Goal: Task Accomplishment & Management: Manage account settings

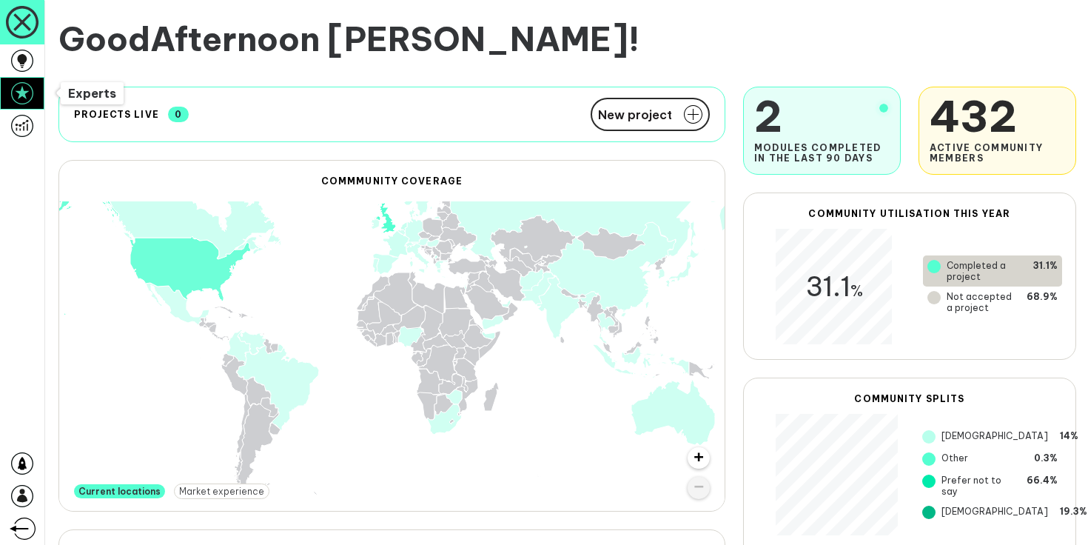
click at [28, 94] on icon at bounding box center [22, 93] width 22 height 22
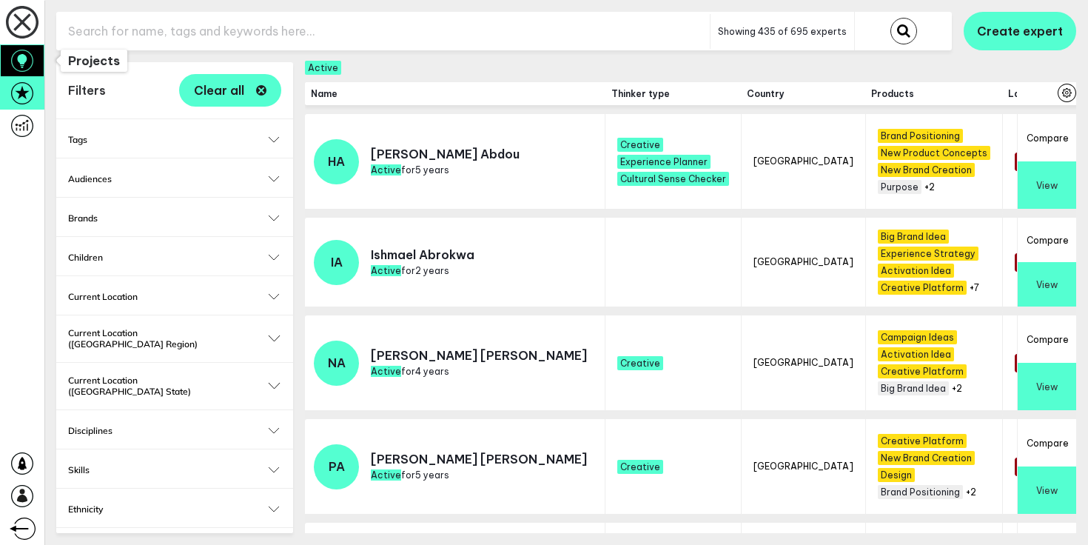
click at [21, 55] on icon at bounding box center [22, 60] width 10 height 13
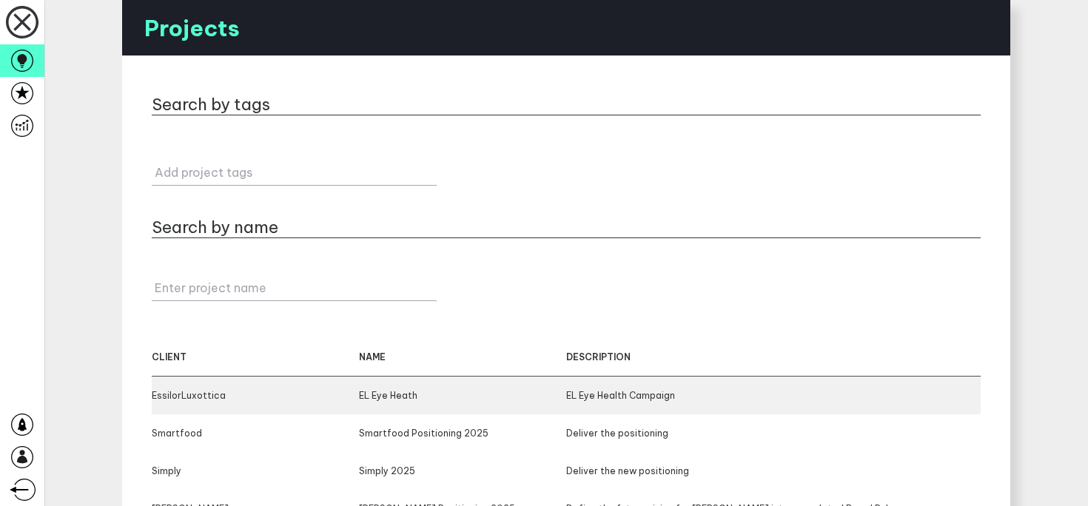
click at [389, 398] on div "EL Eye Heath" at bounding box center [462, 395] width 207 height 11
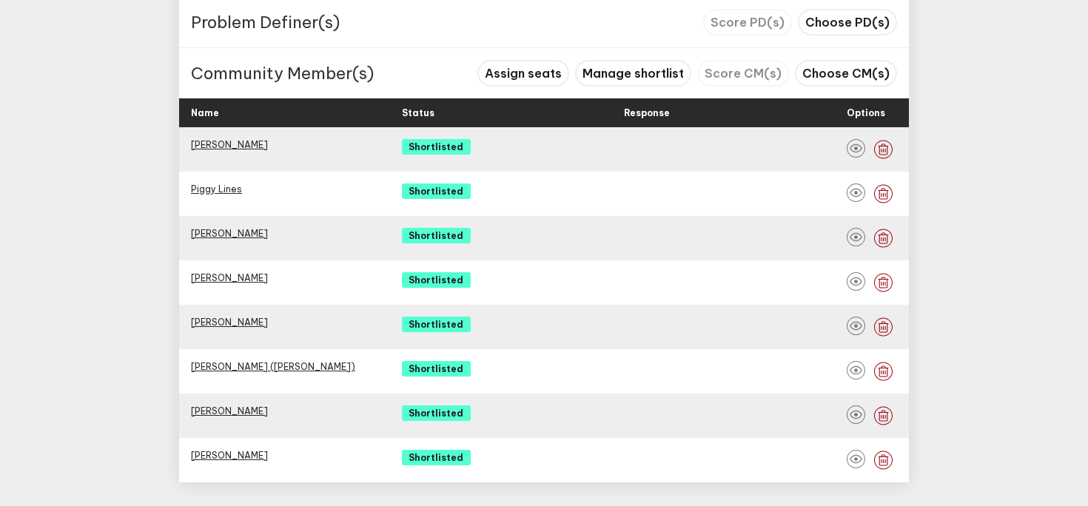
scroll to position [857, 0]
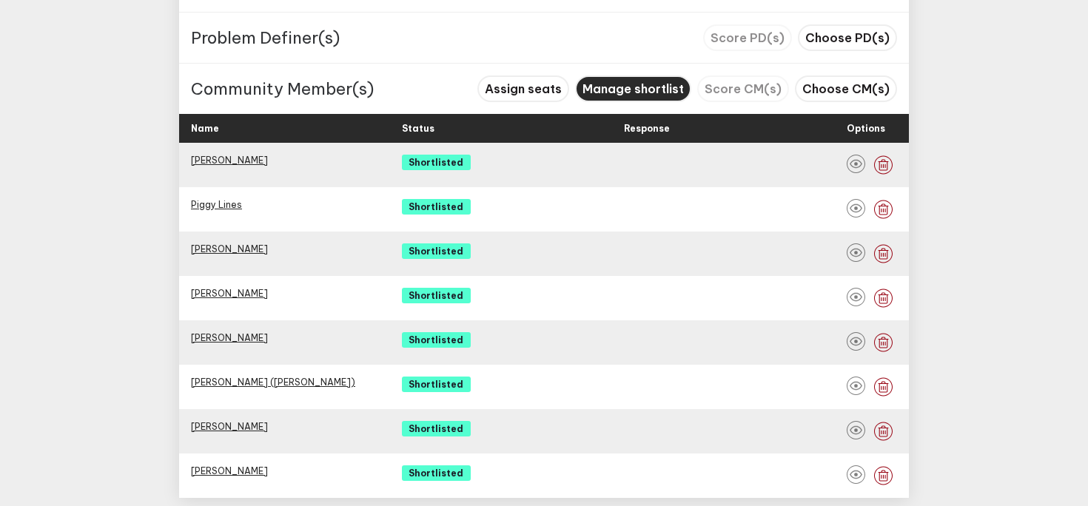
click at [633, 93] on span "Manage shortlist" at bounding box center [633, 88] width 101 height 15
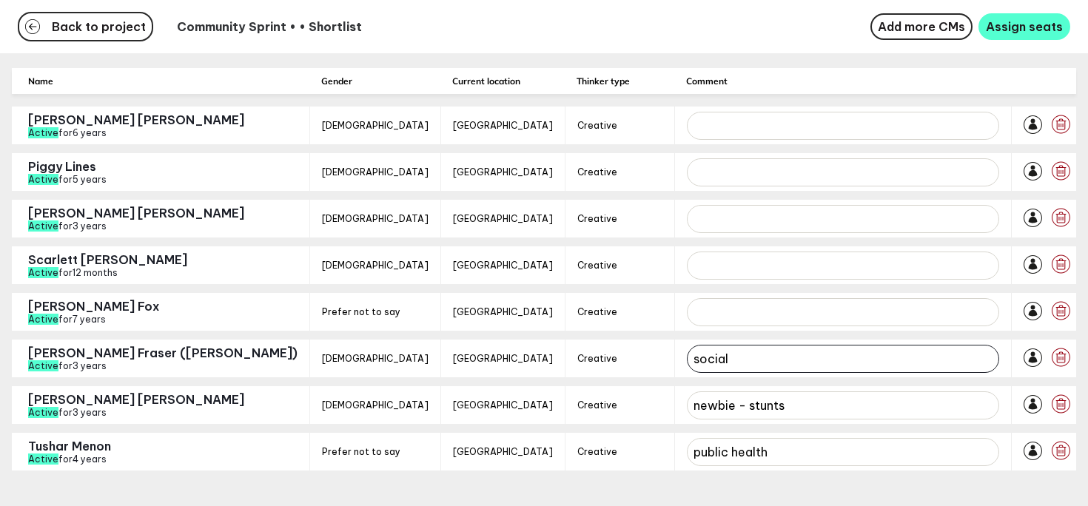
drag, startPoint x: 671, startPoint y: 359, endPoint x: 613, endPoint y: 359, distance: 58.5
click at [687, 359] on input "social" at bounding box center [843, 359] width 312 height 28
drag, startPoint x: 731, startPoint y: 405, endPoint x: 595, endPoint y: 405, distance: 135.5
click at [595, 405] on div "Martin Tighe Active for 3 years Male United Kingdom Creative newbie - stunts" at bounding box center [506, 405] width 988 height 38
drag, startPoint x: 698, startPoint y: 457, endPoint x: 592, endPoint y: 443, distance: 107.5
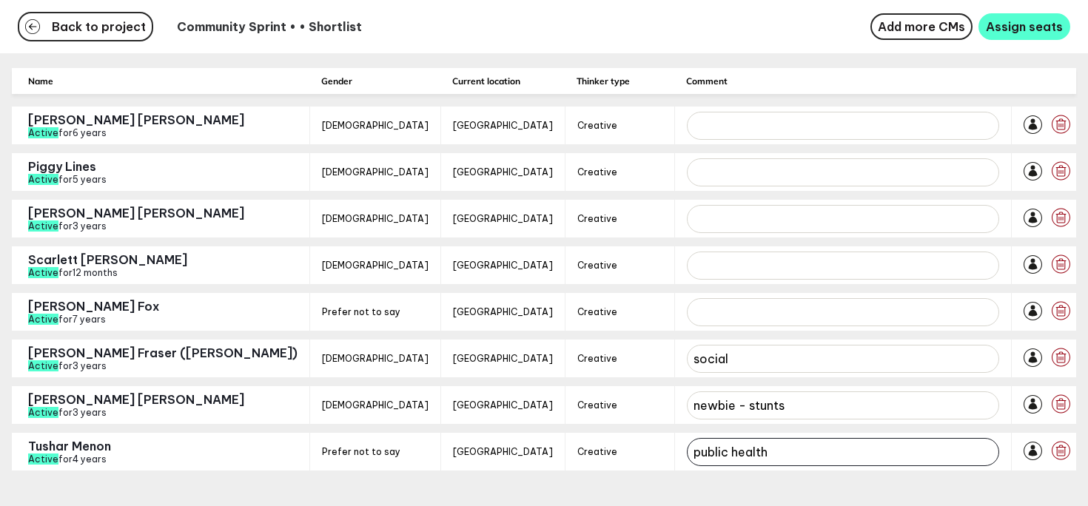
click at [592, 443] on div "Tushar Menon Active for 4 years Prefer not to say United Kingdom Creative publi…" at bounding box center [506, 452] width 988 height 38
click at [577, 455] on span "Creative" at bounding box center [619, 452] width 85 height 12
click at [219, 198] on div "Name Gender Current location Thinker type Comment Chris Baylis Active for 6 yea…" at bounding box center [544, 269] width 1088 height 403
click at [687, 358] on input "social" at bounding box center [843, 359] width 312 height 28
type input "1. social"
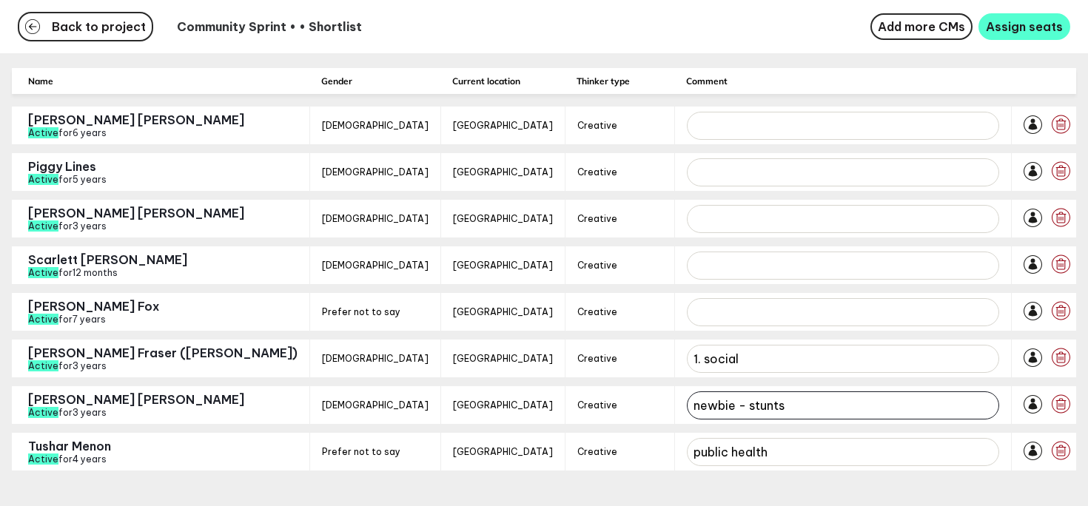
click at [687, 399] on input "newbie - stunts" at bounding box center [843, 406] width 312 height 28
type input "2. newbie - stunts"
click at [687, 442] on input "public health" at bounding box center [843, 452] width 312 height 28
click at [726, 451] on input "3. public health" at bounding box center [843, 452] width 312 height 28
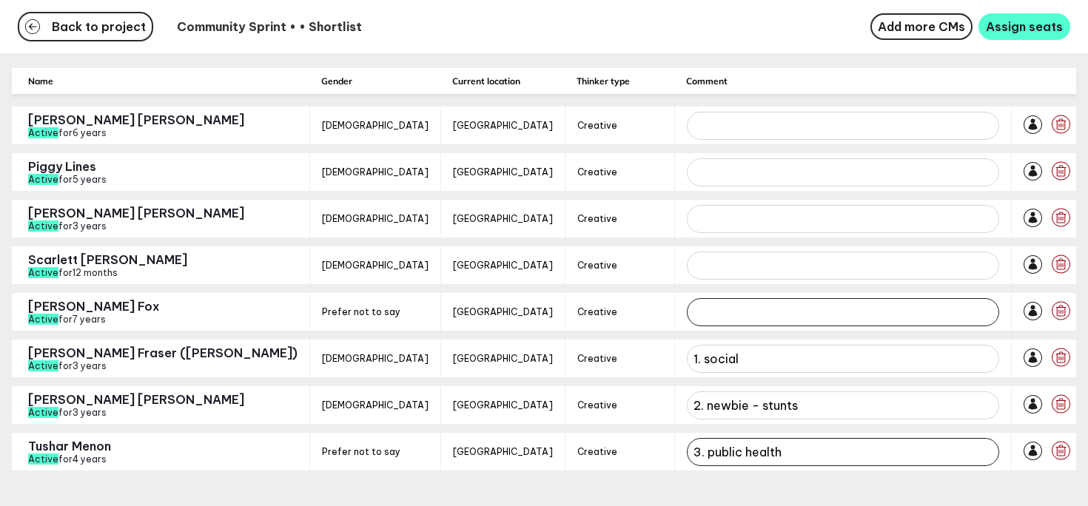
type input "3. public health"
click at [687, 306] on input "text" at bounding box center [843, 312] width 312 height 28
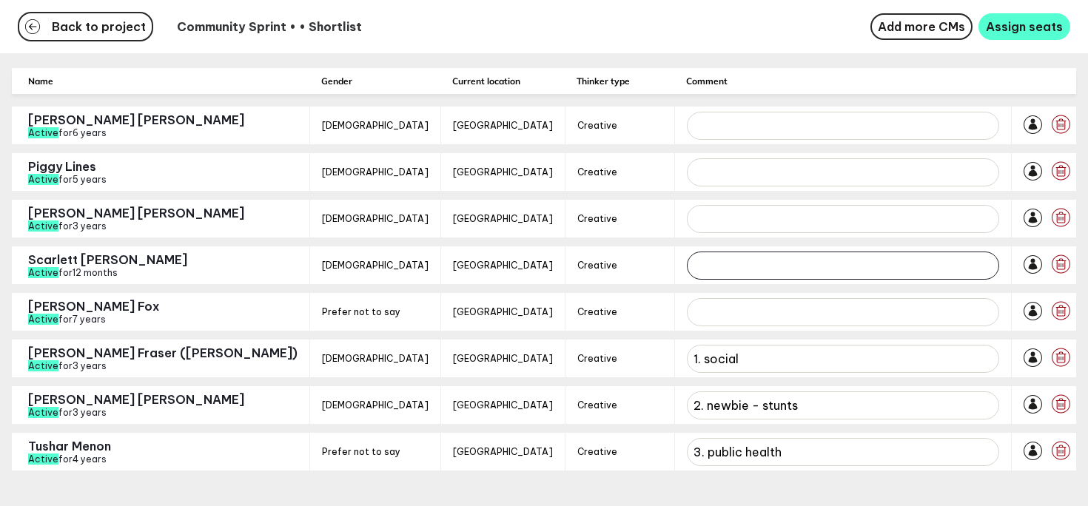
click at [687, 264] on input "text" at bounding box center [843, 266] width 312 height 28
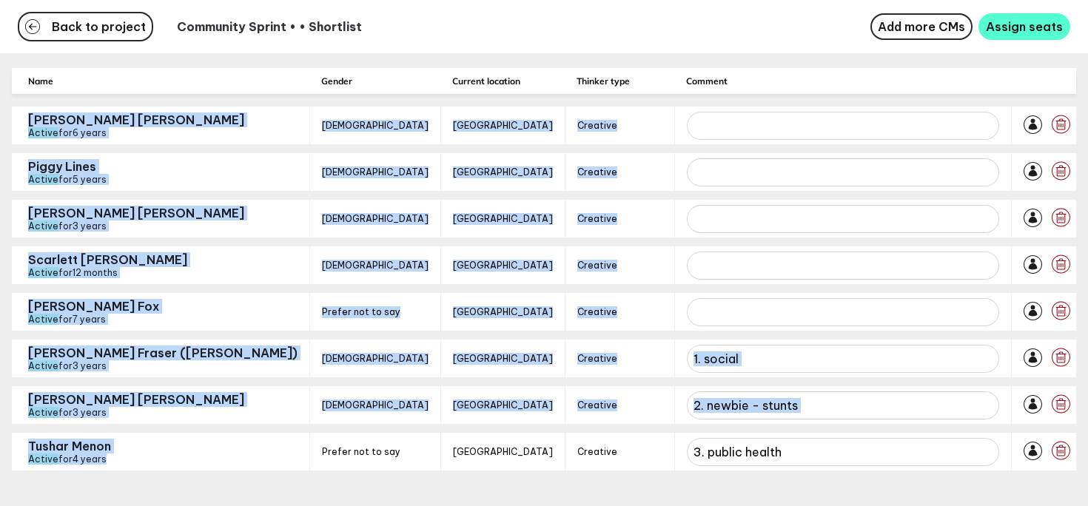
drag, startPoint x: 24, startPoint y: 115, endPoint x: 131, endPoint y: 463, distance: 364.1
click at [131, 463] on div "Name Gender Current location Thinker type Comment Chris Baylis Active for 6 yea…" at bounding box center [544, 269] width 1088 height 403
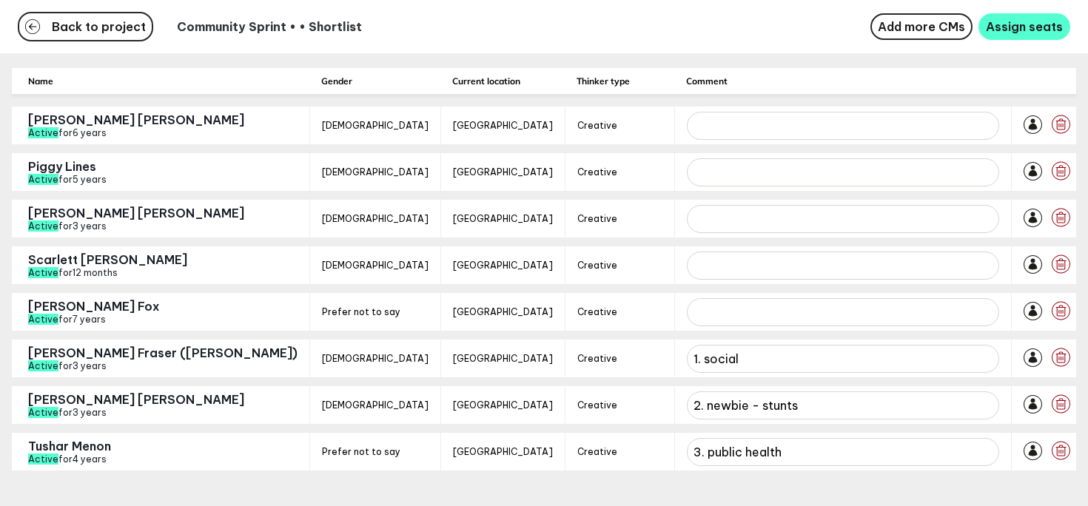
click at [131, 463] on div "Tushar Menon Active for 4 years" at bounding box center [155, 452] width 286 height 38
click at [941, 24] on span "Add more CMs" at bounding box center [921, 26] width 87 height 15
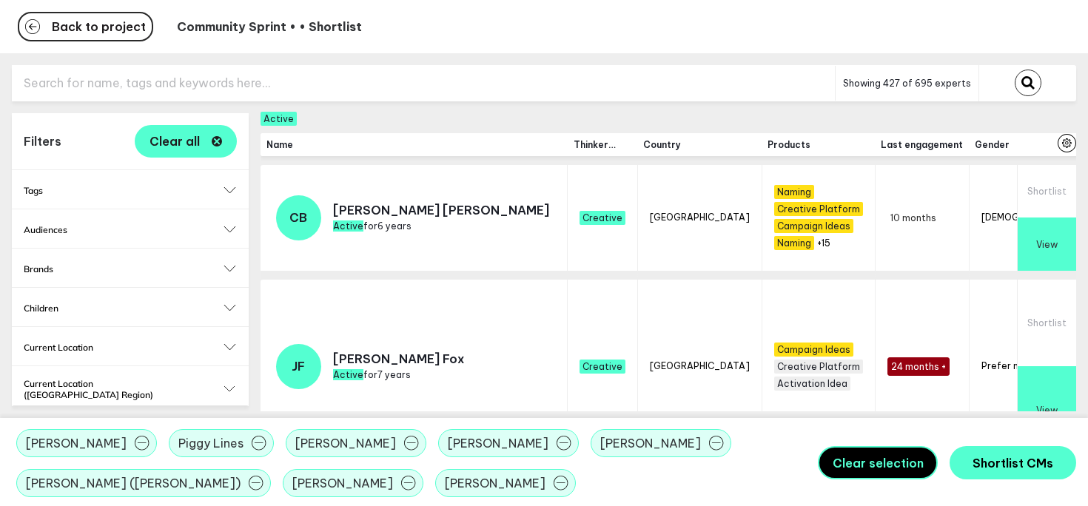
scroll to position [28, 0]
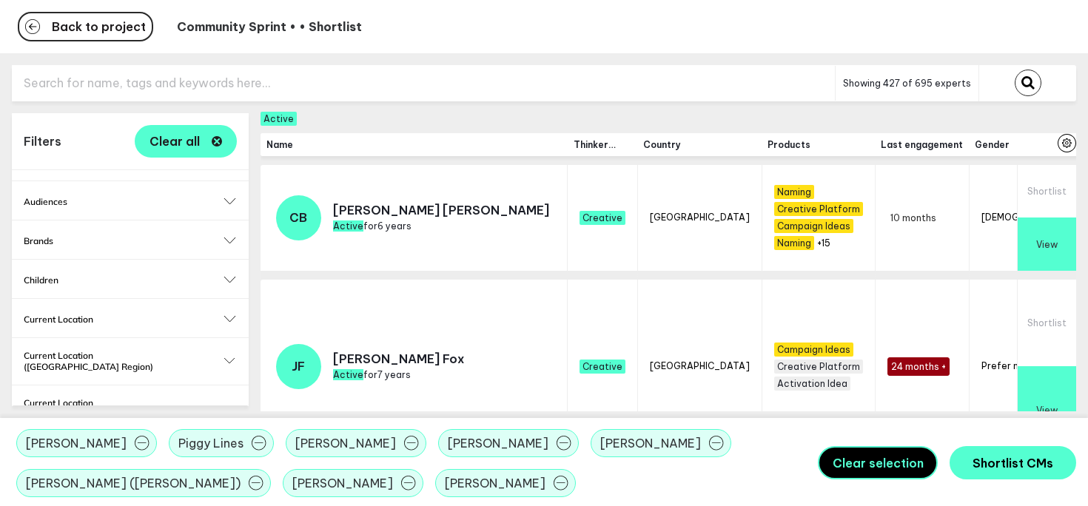
click at [224, 318] on button "Current Location" at bounding box center [130, 319] width 213 height 11
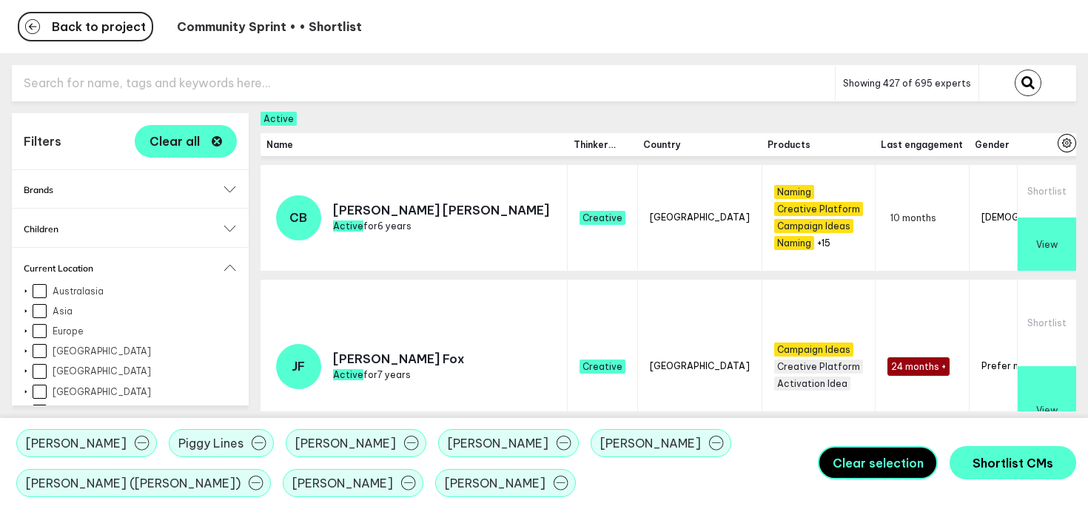
scroll to position [80, 0]
click at [41, 351] on input "[GEOGRAPHIC_DATA]" at bounding box center [40, 351] width 14 height 14
checkbox input "true"
checkbox input "false"
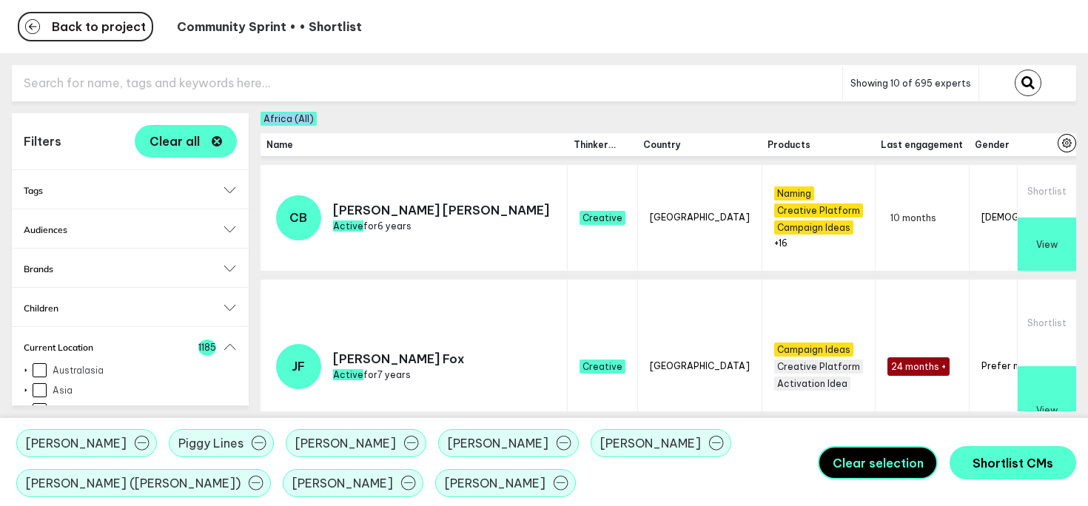
drag, startPoint x: 264, startPoint y: 117, endPoint x: 343, endPoint y: 117, distance: 78.5
click at [343, 117] on div "Africa (All)" at bounding box center [669, 118] width 816 height 11
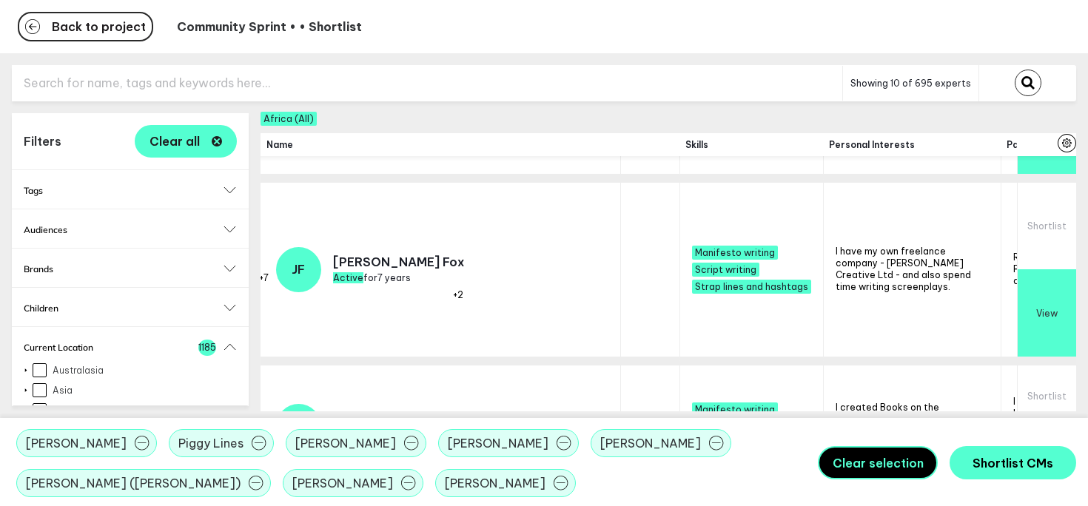
scroll to position [0, 1615]
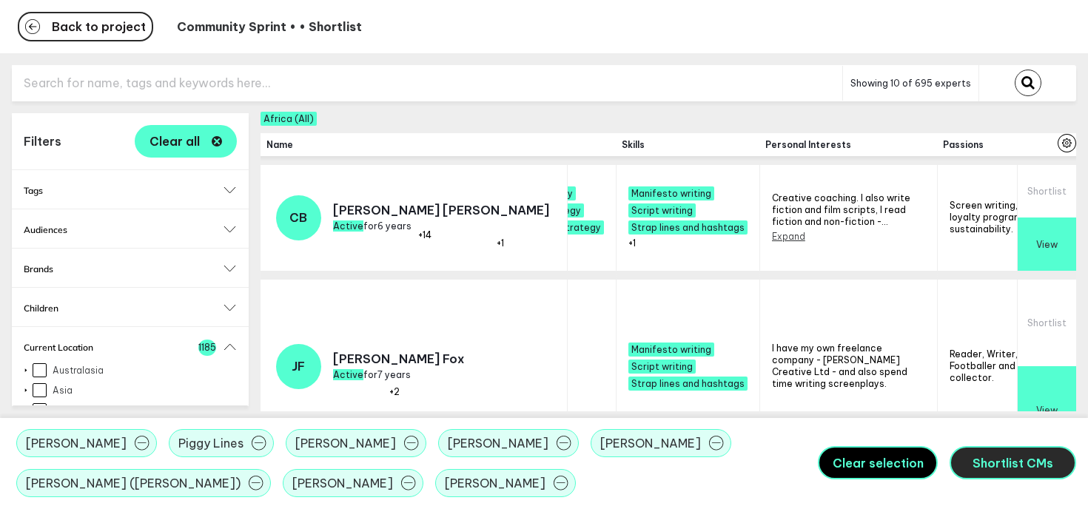
click at [1022, 466] on span "Shortlist CMs" at bounding box center [1013, 463] width 81 height 15
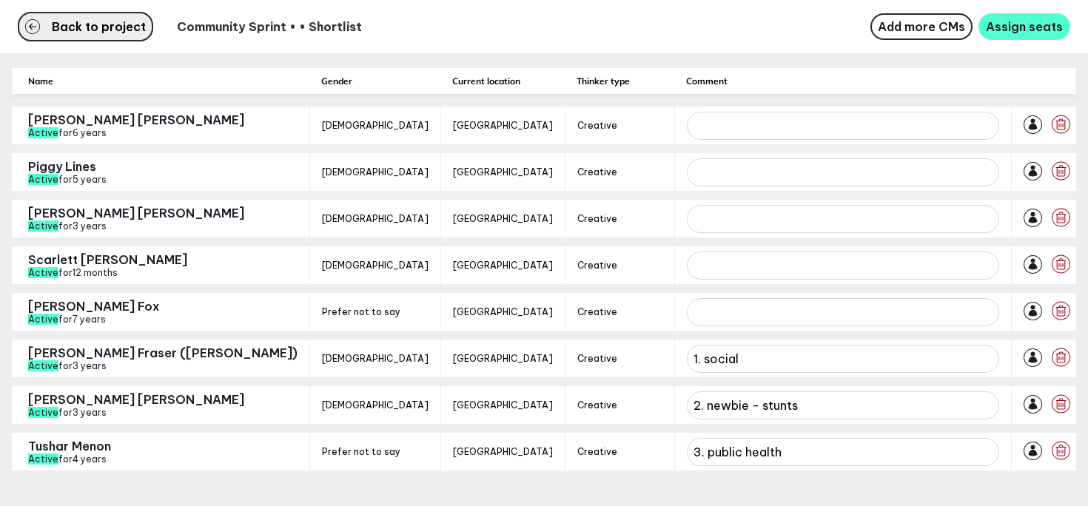
click at [79, 38] on button "Back to project" at bounding box center [85, 27] width 135 height 30
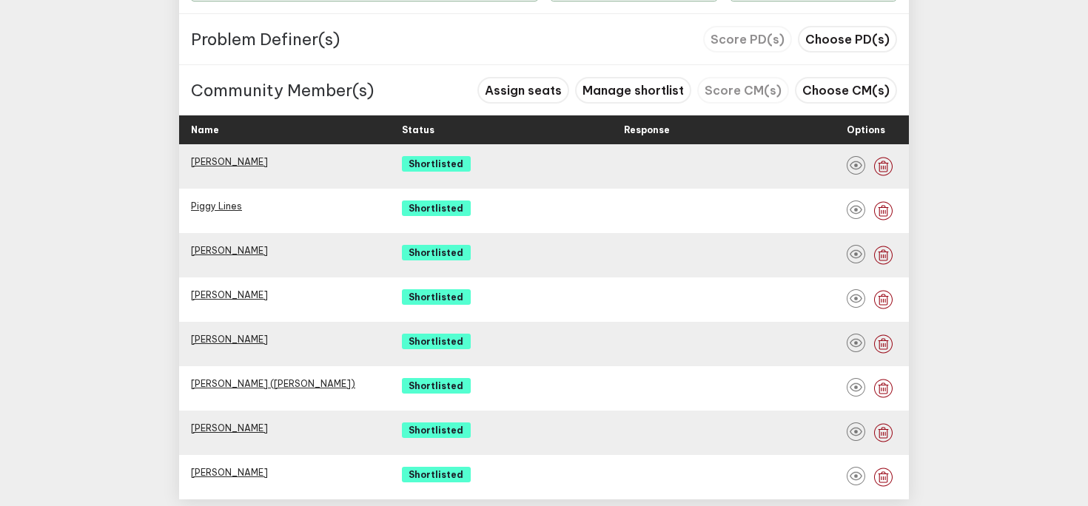
scroll to position [857, 0]
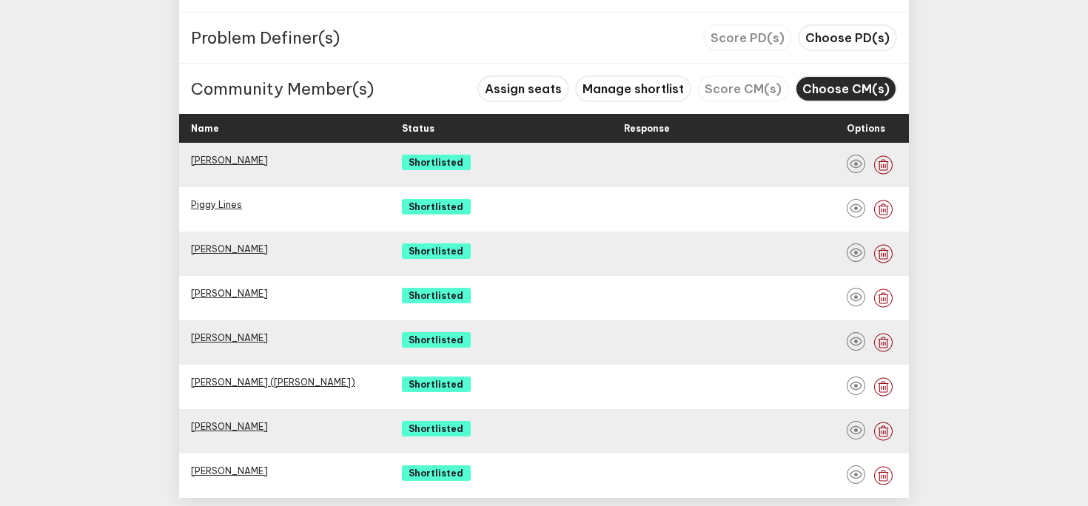
click at [868, 93] on span "Choose CM(s)" at bounding box center [846, 88] width 87 height 15
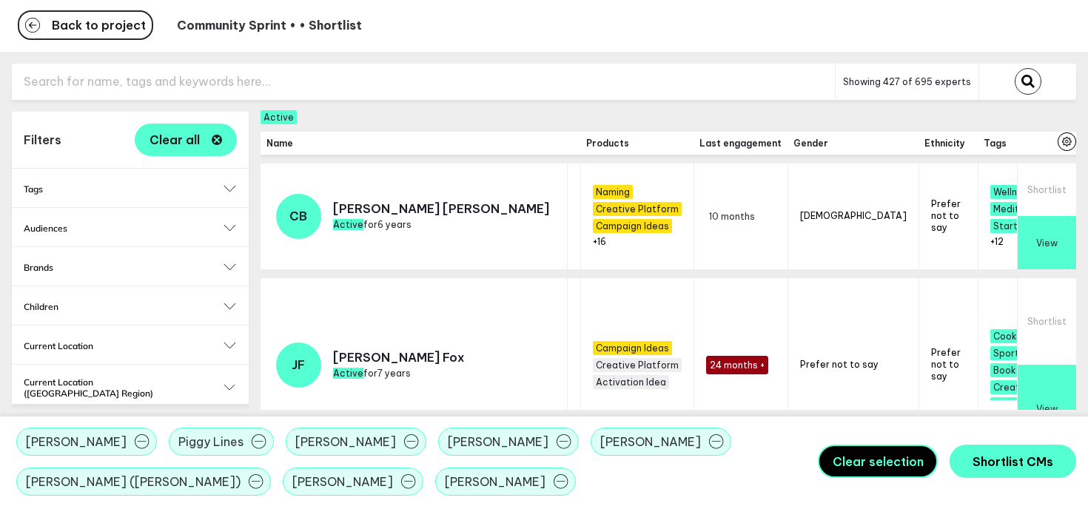
scroll to position [1, 0]
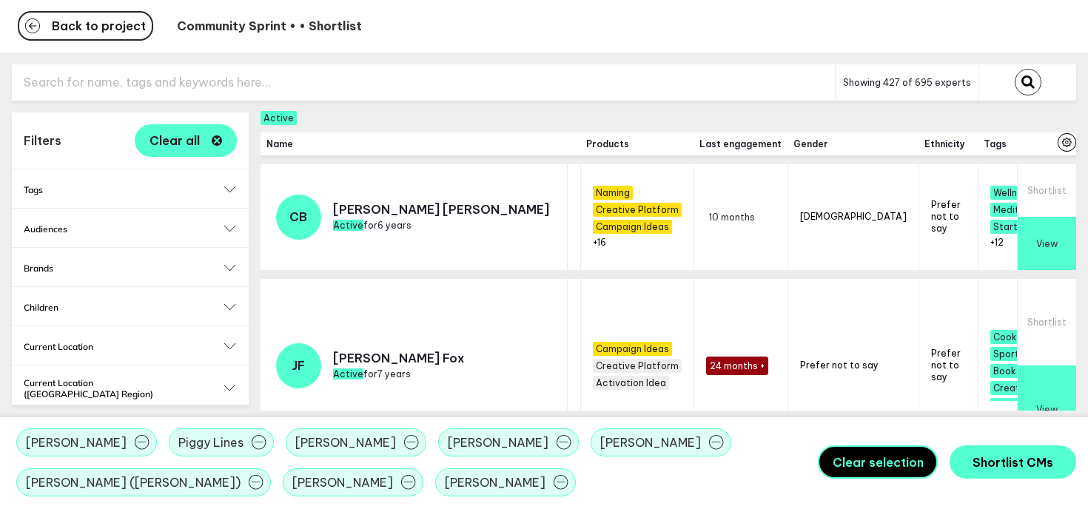
click at [706, 219] on span "10 months" at bounding box center [732, 217] width 52 height 17
click at [706, 373] on span "24 months +" at bounding box center [737, 366] width 62 height 19
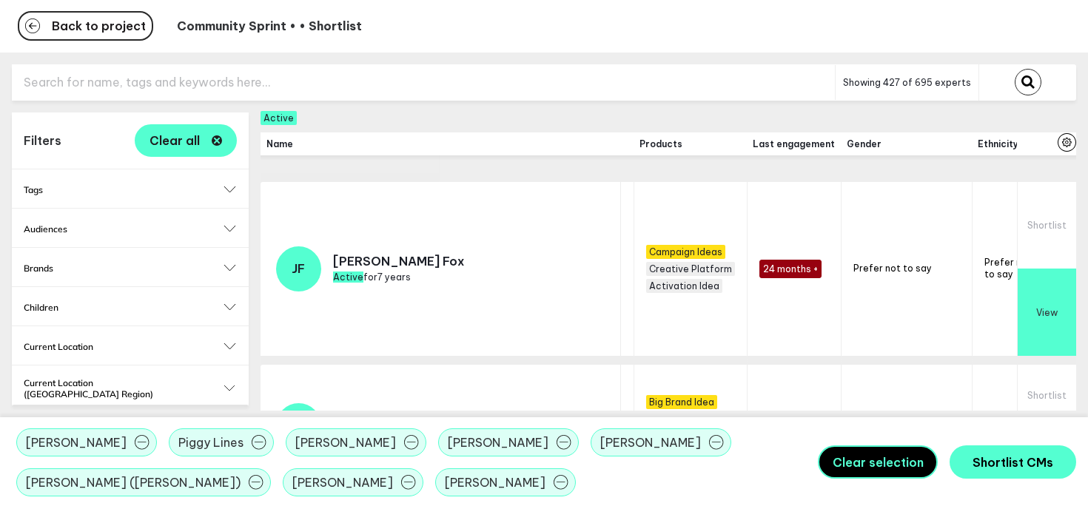
scroll to position [192, 181]
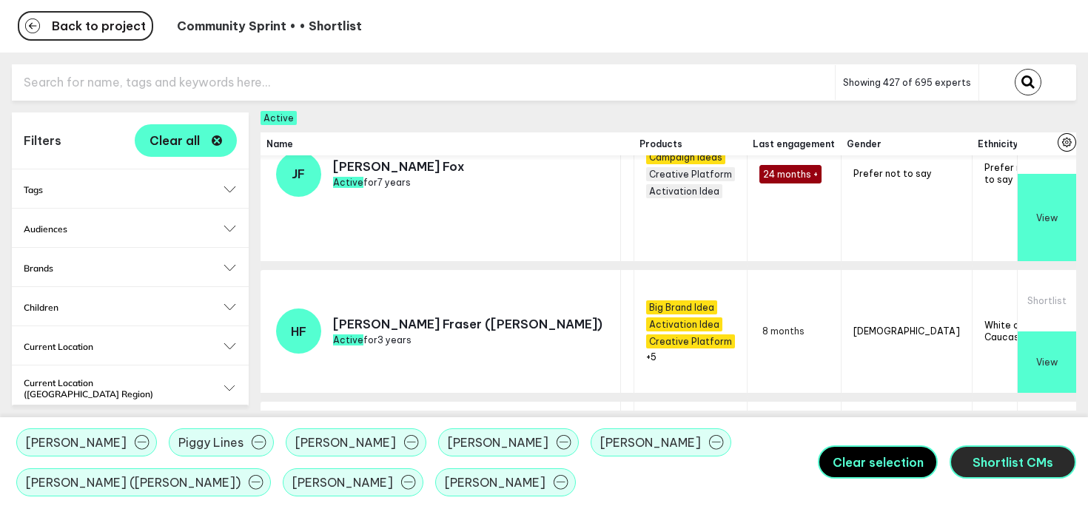
click at [1011, 462] on span "Shortlist CMs" at bounding box center [1013, 462] width 81 height 15
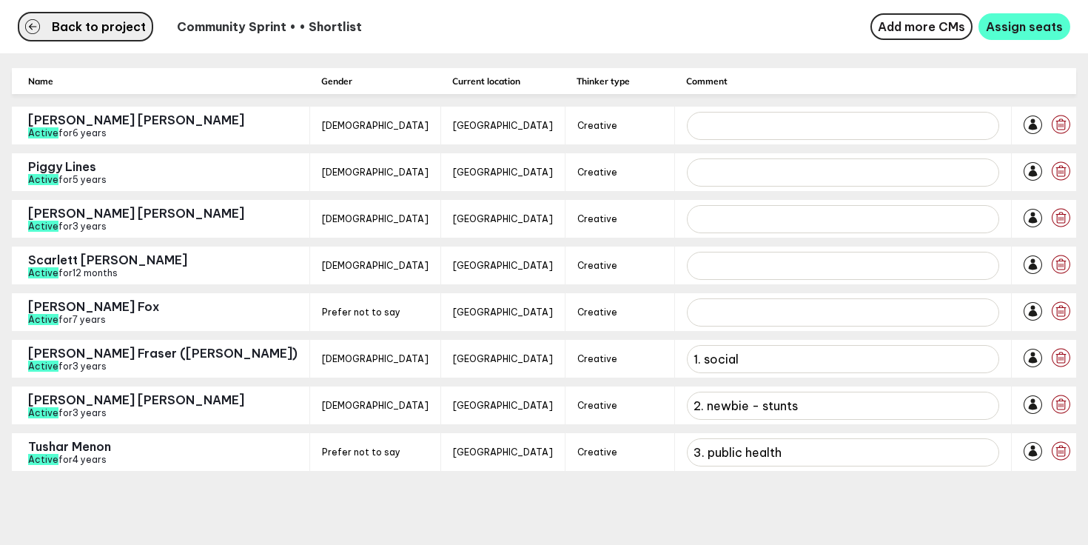
click at [81, 21] on span "Back to project" at bounding box center [99, 27] width 94 height 12
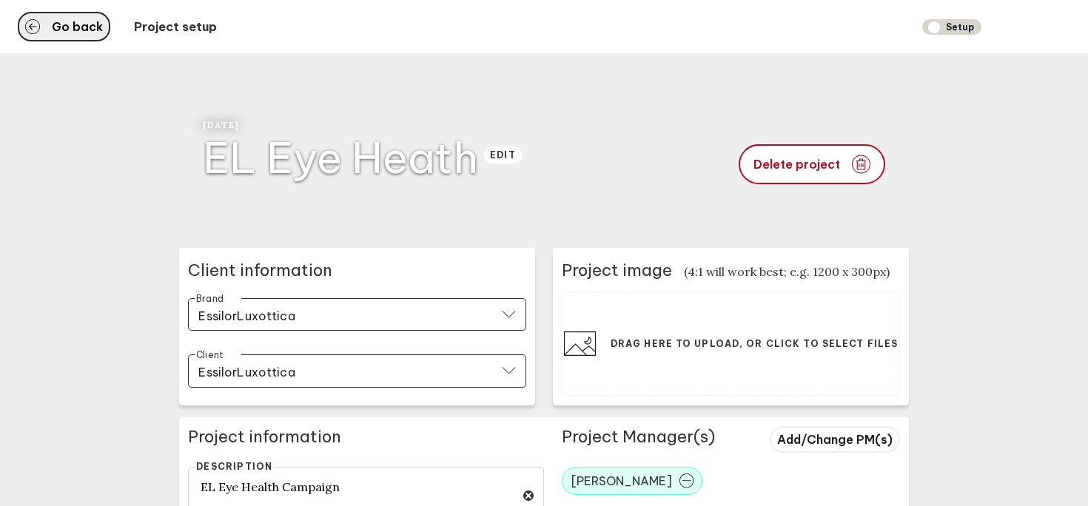
click at [78, 21] on span "Go back" at bounding box center [77, 27] width 51 height 12
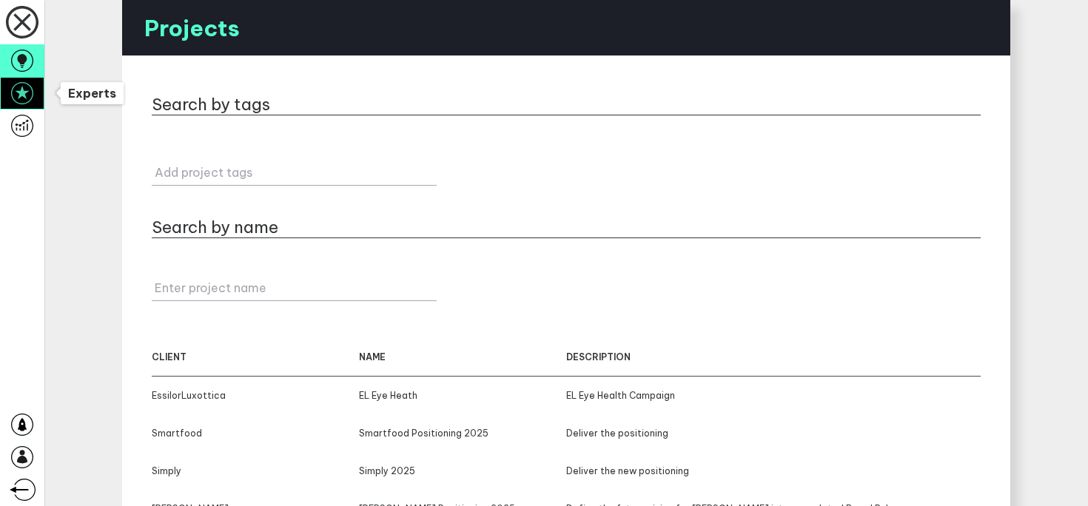
click at [21, 93] on icon at bounding box center [22, 93] width 22 height 22
click at [24, 95] on icon at bounding box center [22, 93] width 22 height 22
click at [24, 138] on link at bounding box center [22, 126] width 44 height 33
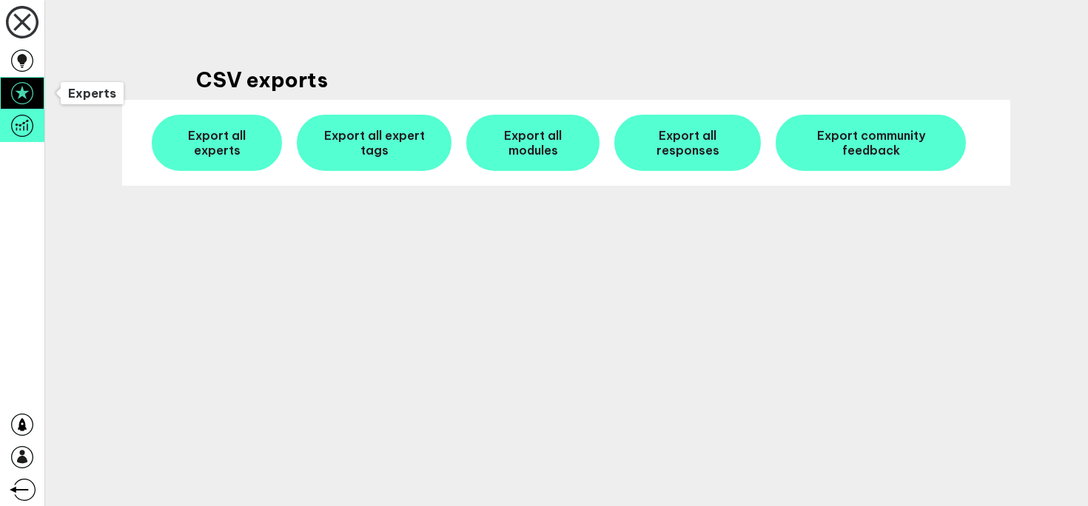
click at [24, 102] on icon at bounding box center [22, 93] width 22 height 22
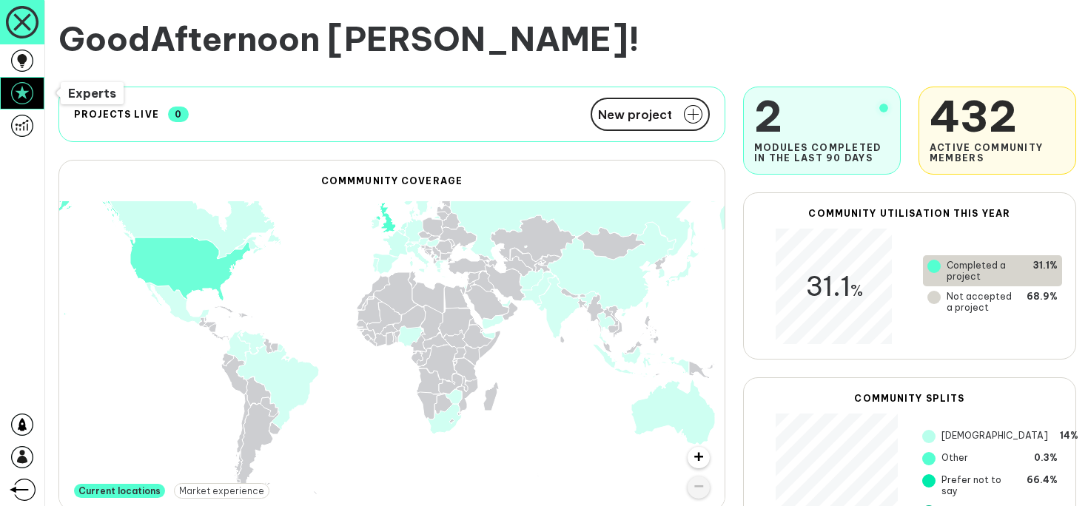
click at [23, 96] on icon at bounding box center [22, 93] width 22 height 22
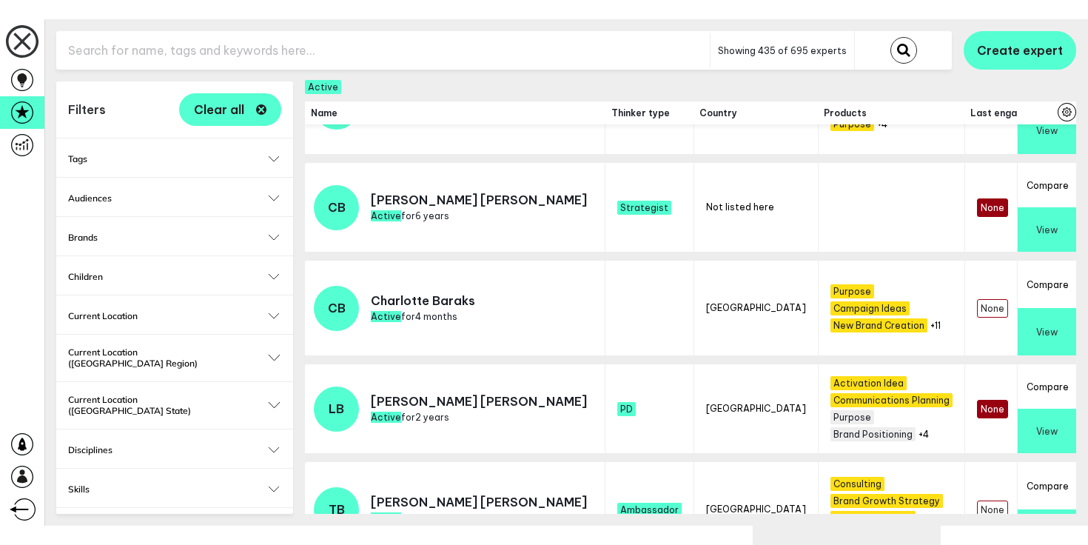
scroll to position [1571, 0]
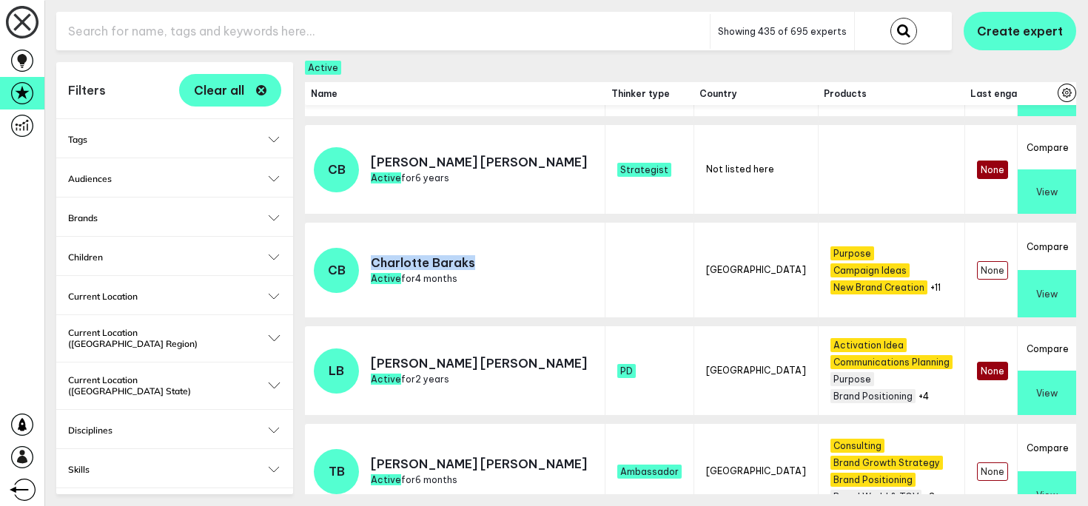
drag, startPoint x: 375, startPoint y: 252, endPoint x: 469, endPoint y: 254, distance: 94.8
click at [469, 255] on p "[PERSON_NAME]" at bounding box center [423, 262] width 104 height 15
